Goal: Browse casually

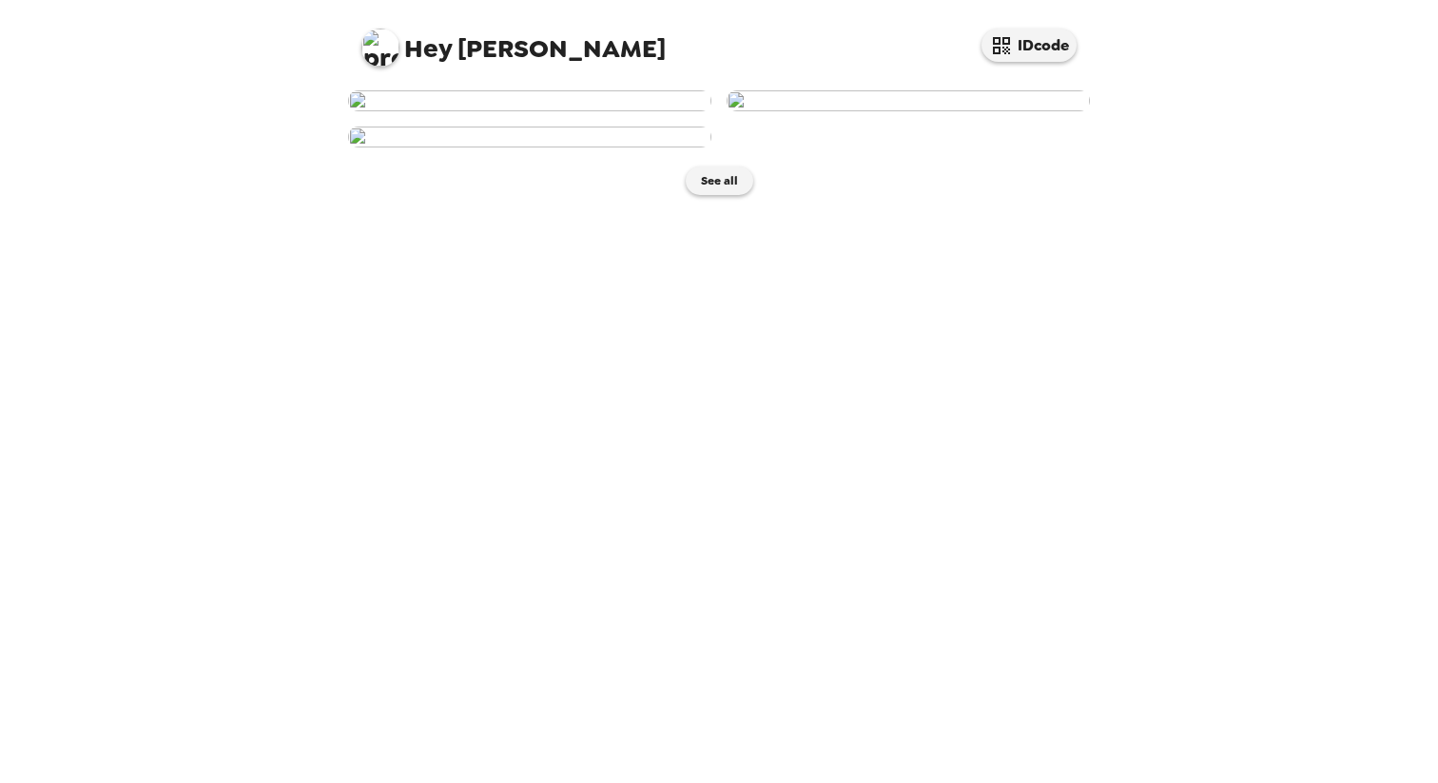
scroll to position [93, 0]
click at [553, 111] on img at bounding box center [529, 100] width 363 height 21
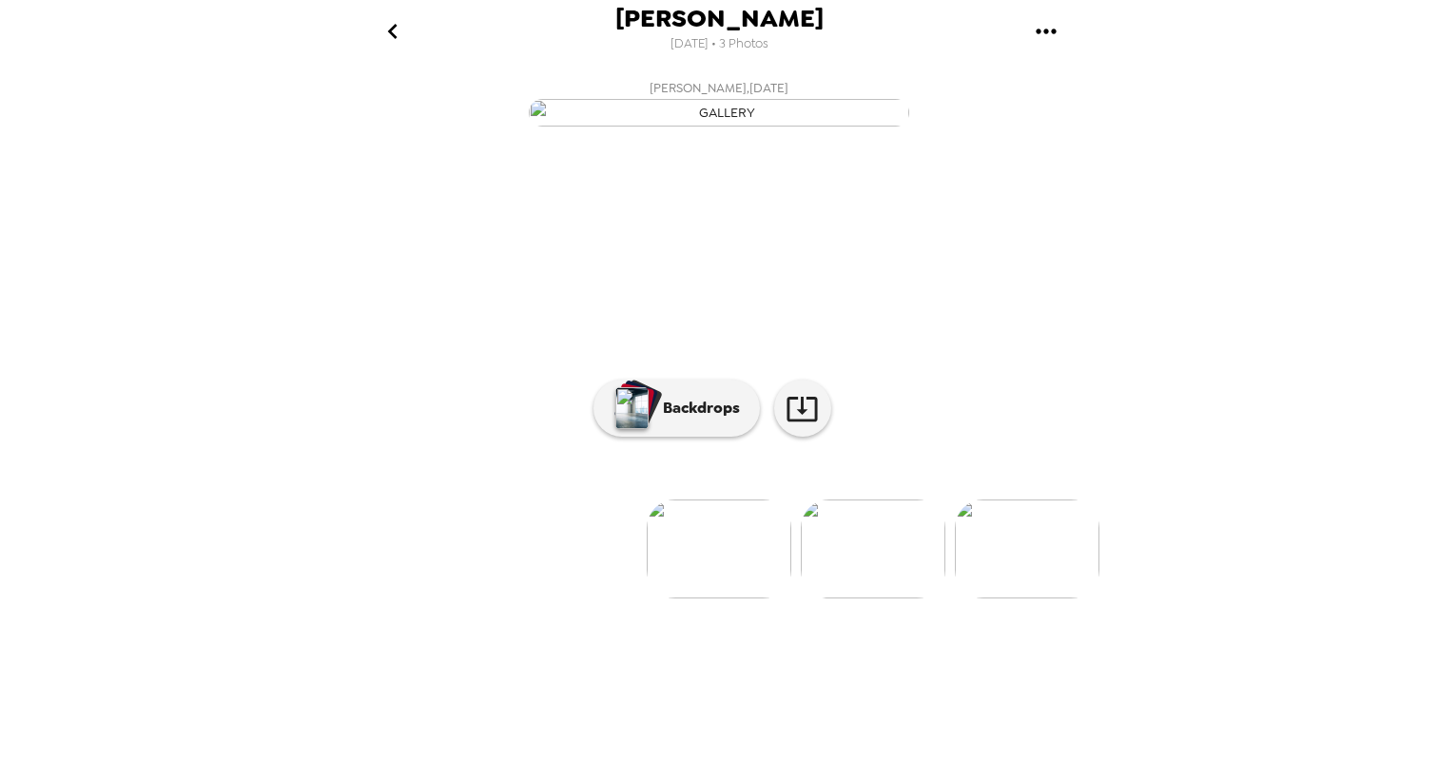
scroll to position [40, 0]
click at [686, 419] on p "Backdrops" at bounding box center [696, 408] width 87 height 23
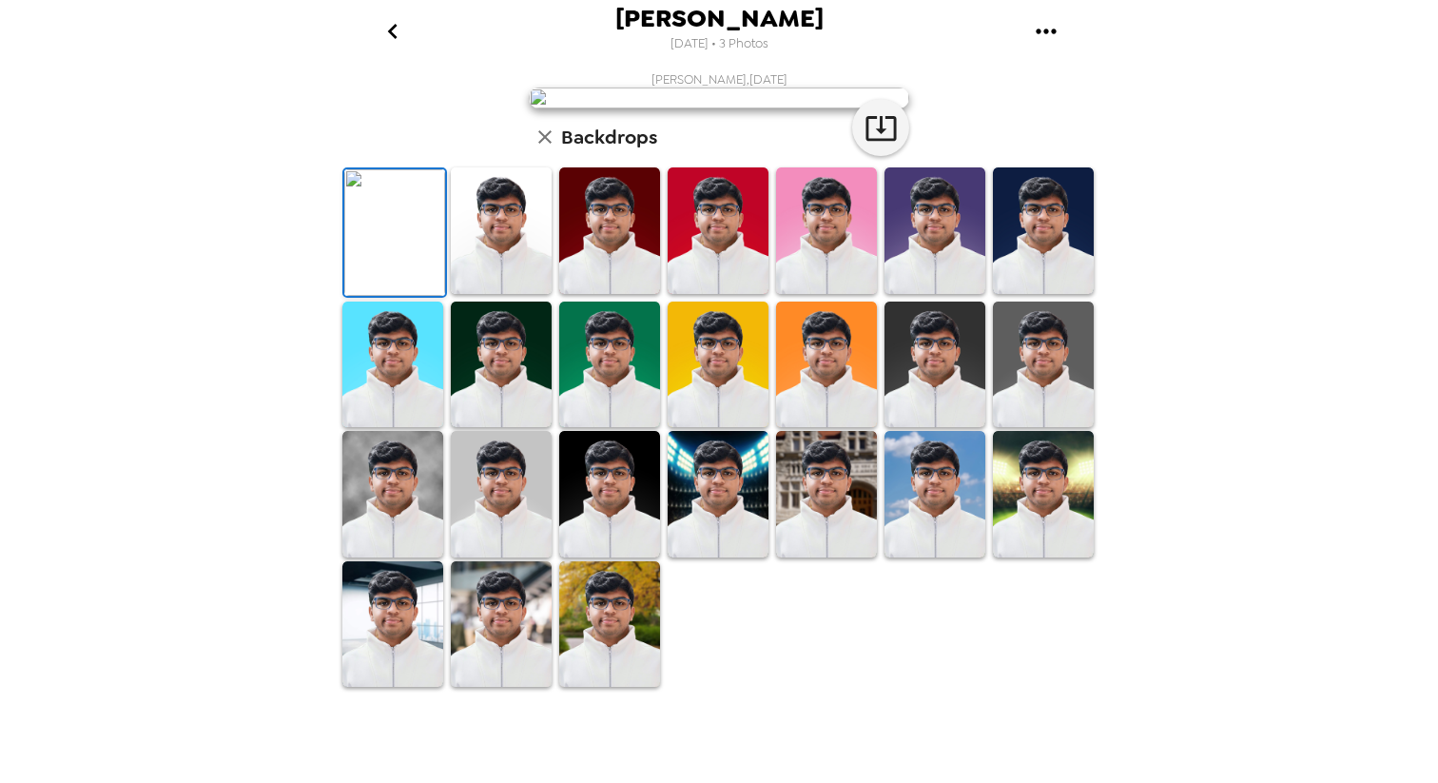
scroll to position [0, 0]
click at [864, 145] on icon "button" at bounding box center [880, 127] width 33 height 33
click at [1052, 294] on img at bounding box center [1043, 230] width 101 height 126
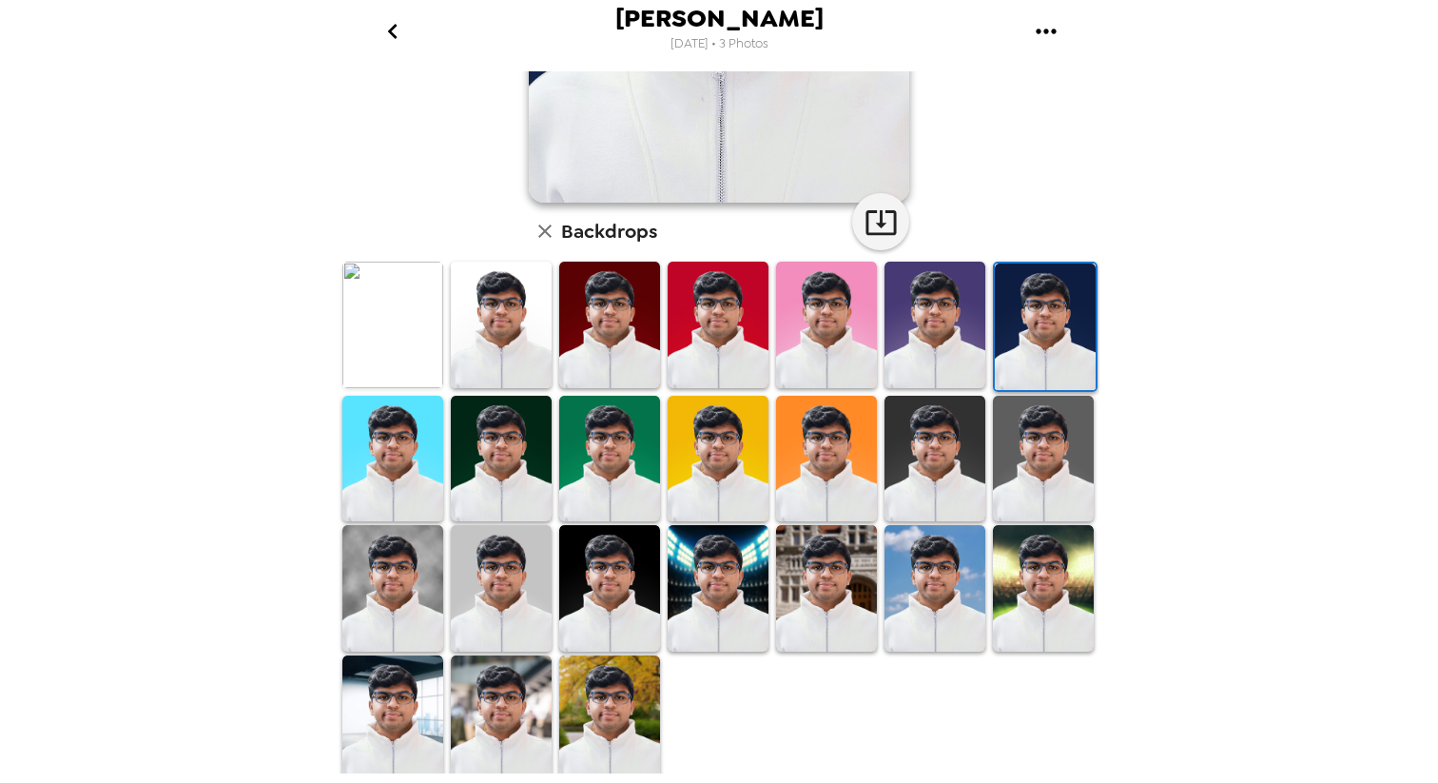
click at [1016, 355] on img at bounding box center [1045, 326] width 101 height 126
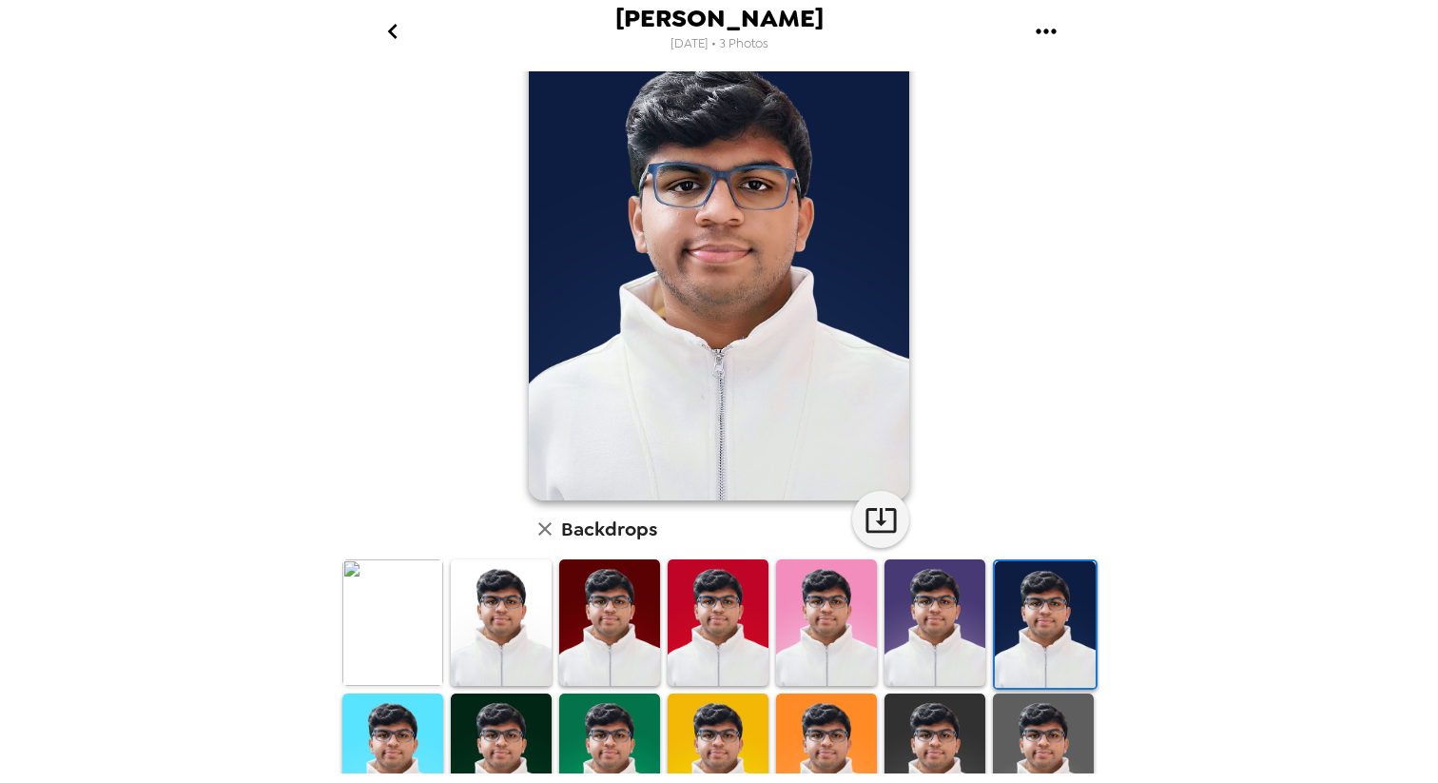
scroll to position [0, 0]
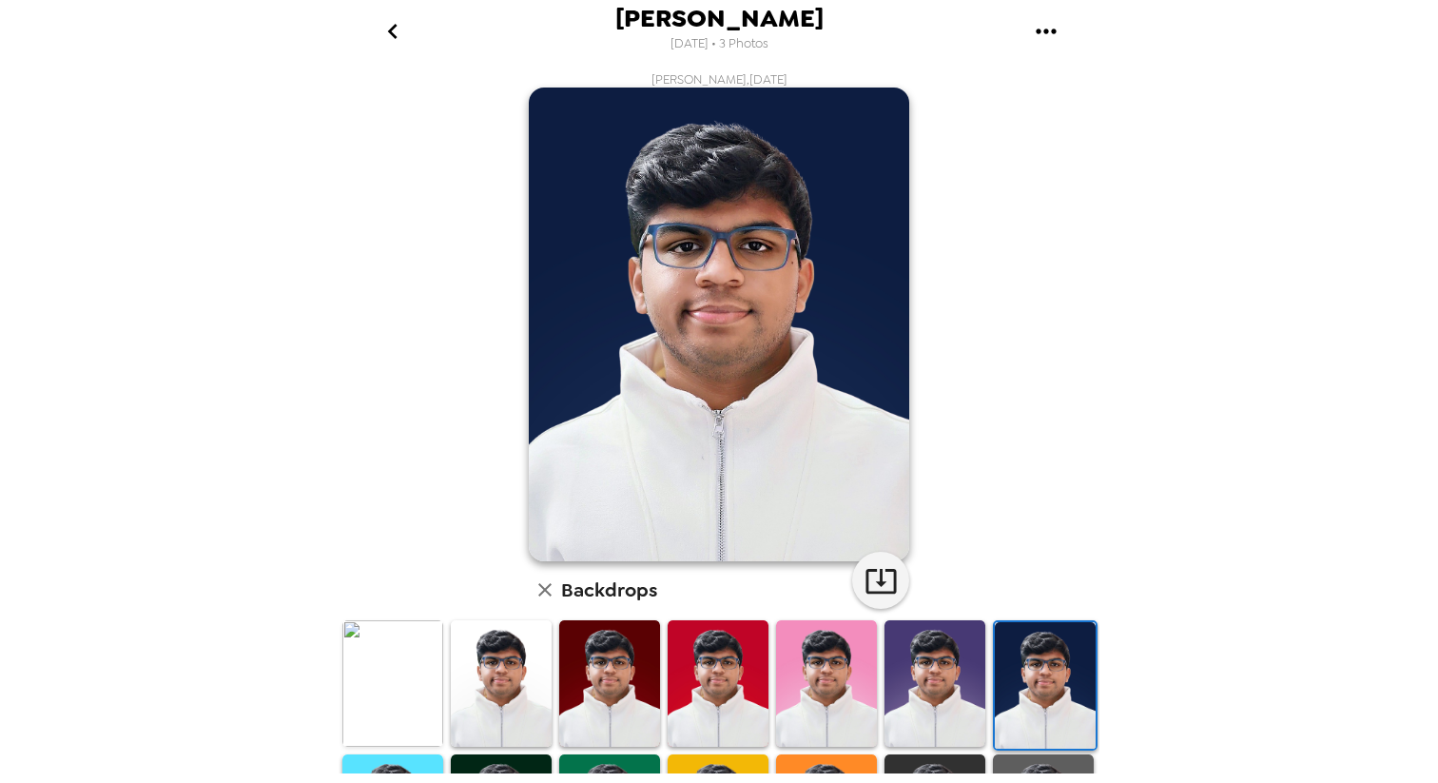
click at [389, 30] on icon "go back" at bounding box center [392, 31] width 10 height 15
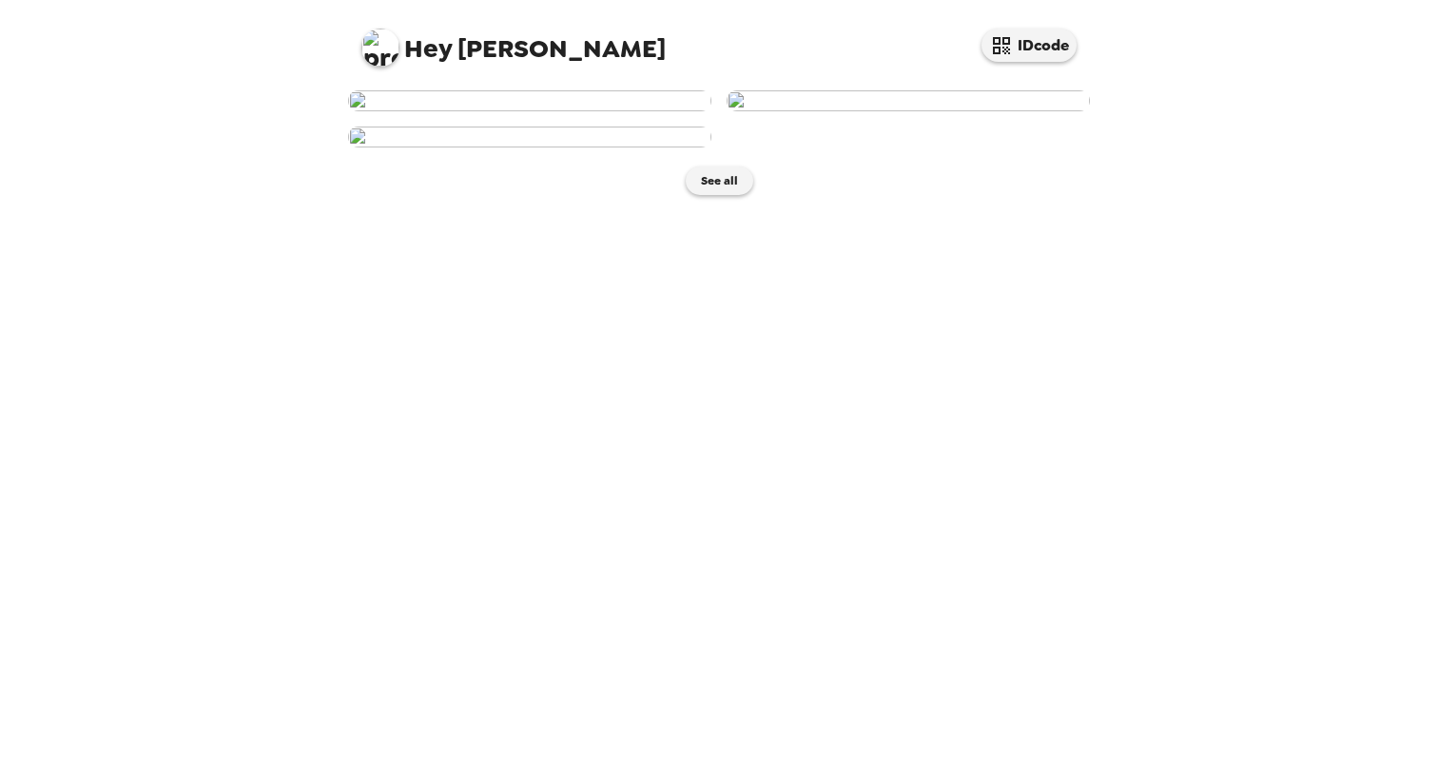
scroll to position [10, 0]
click at [837, 111] on img at bounding box center [908, 100] width 363 height 21
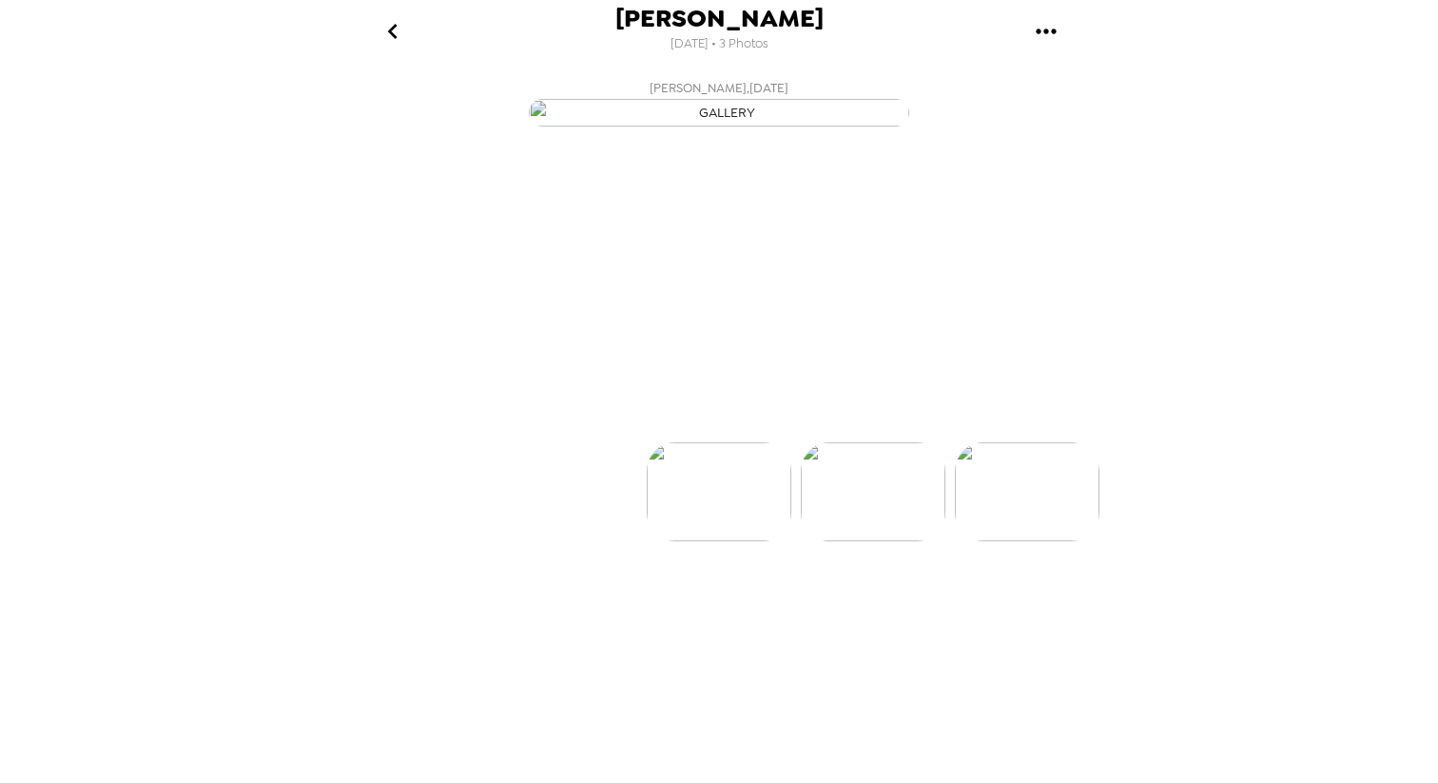
scroll to position [0, 152]
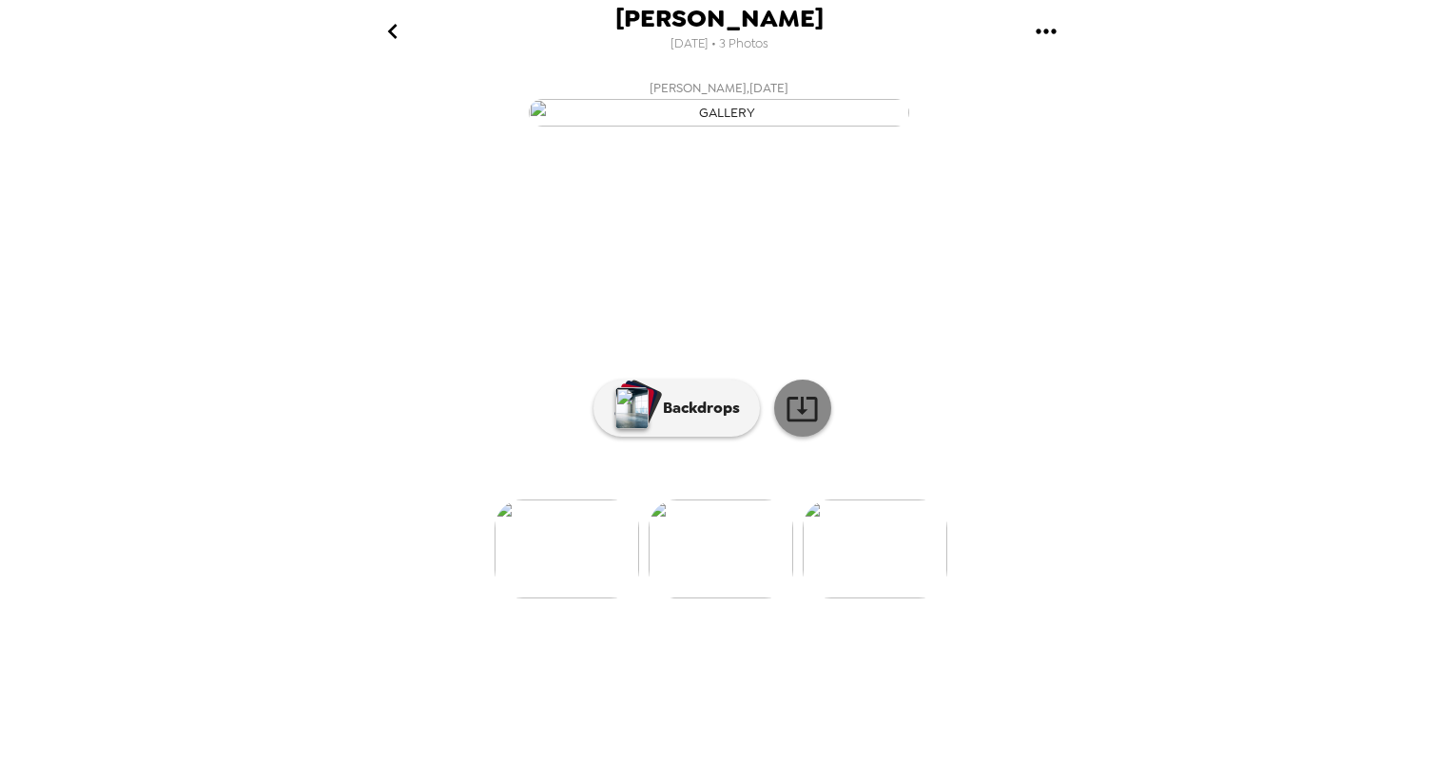
click at [787, 425] on icon at bounding box center [801, 408] width 33 height 33
